Goal: Task Accomplishment & Management: Manage account settings

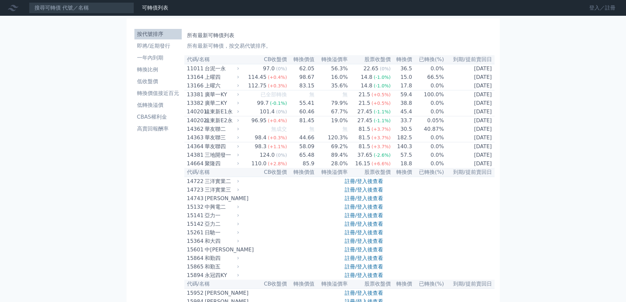
click at [593, 9] on link "登入／註冊" at bounding box center [602, 8] width 37 height 11
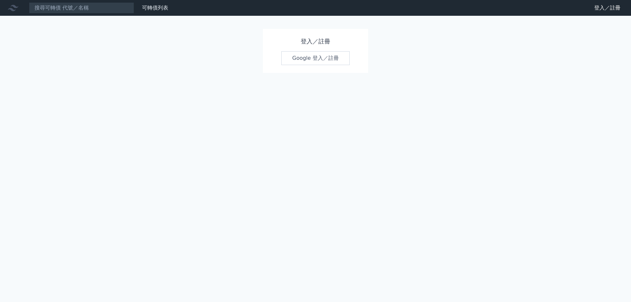
click at [303, 60] on link "Google 登入／註冊" at bounding box center [315, 58] width 68 height 14
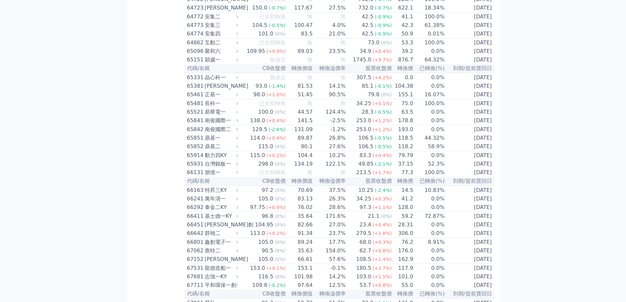
scroll to position [2890, 0]
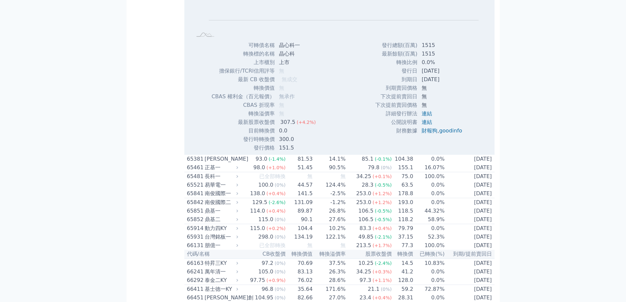
scroll to position [3054, 0]
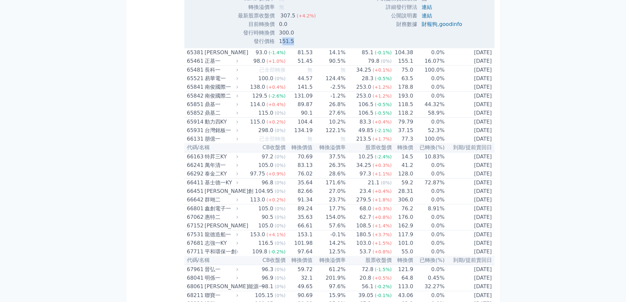
drag, startPoint x: 282, startPoint y: 256, endPoint x: 295, endPoint y: 255, distance: 12.9
click at [295, 46] on td "151.5" at bounding box center [298, 41] width 46 height 9
